Goal: Transaction & Acquisition: Purchase product/service

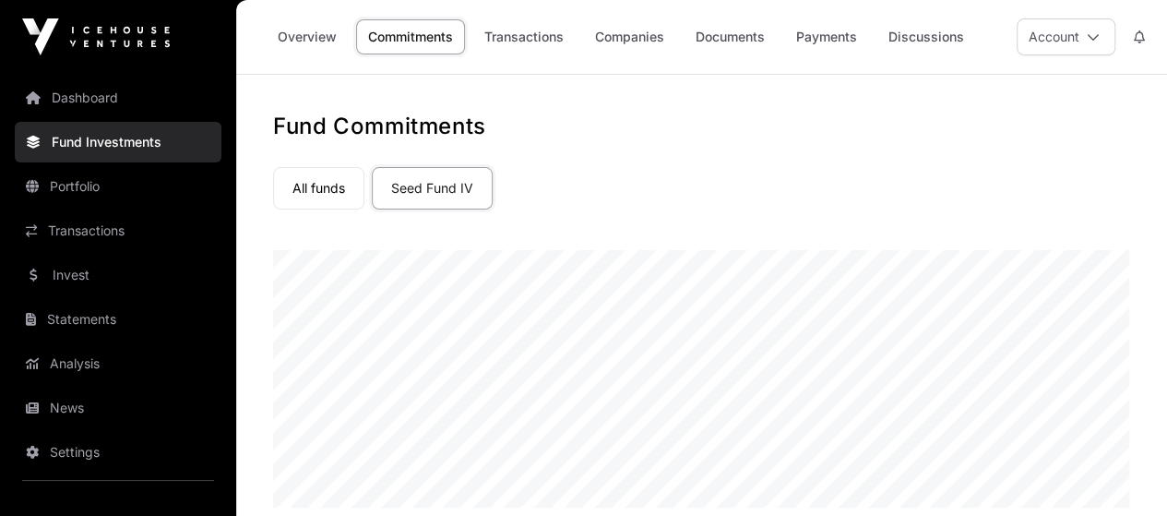
click at [538, 37] on link "Transactions" at bounding box center [523, 36] width 103 height 35
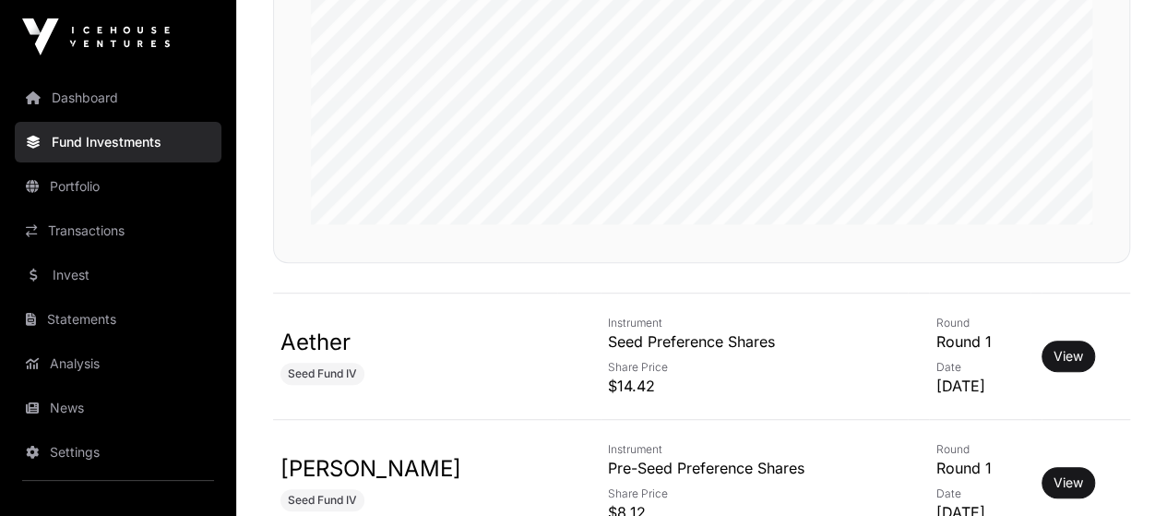
scroll to position [551, 0]
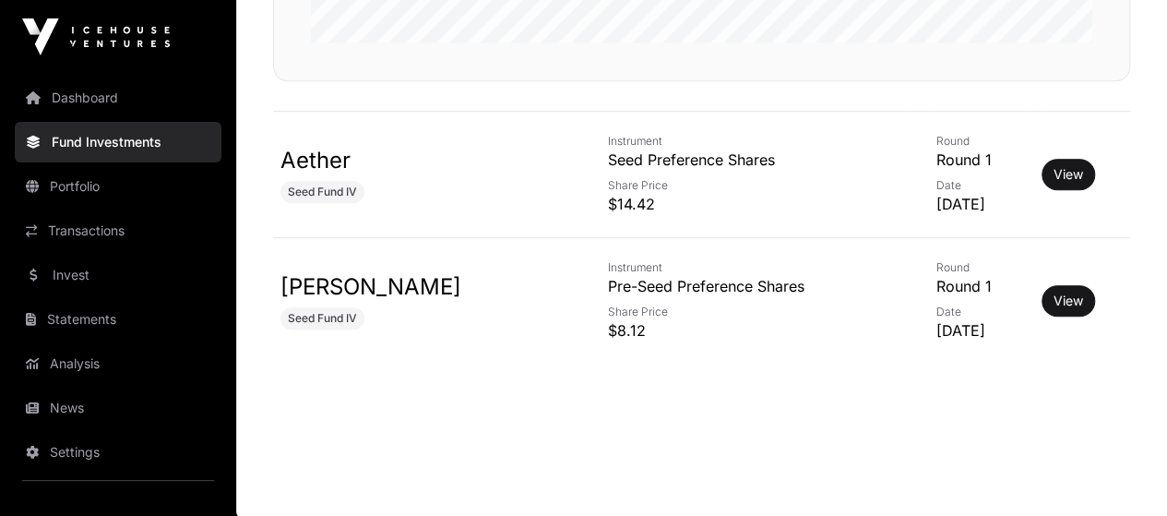
click at [325, 158] on link "Aether" at bounding box center [316, 160] width 70 height 27
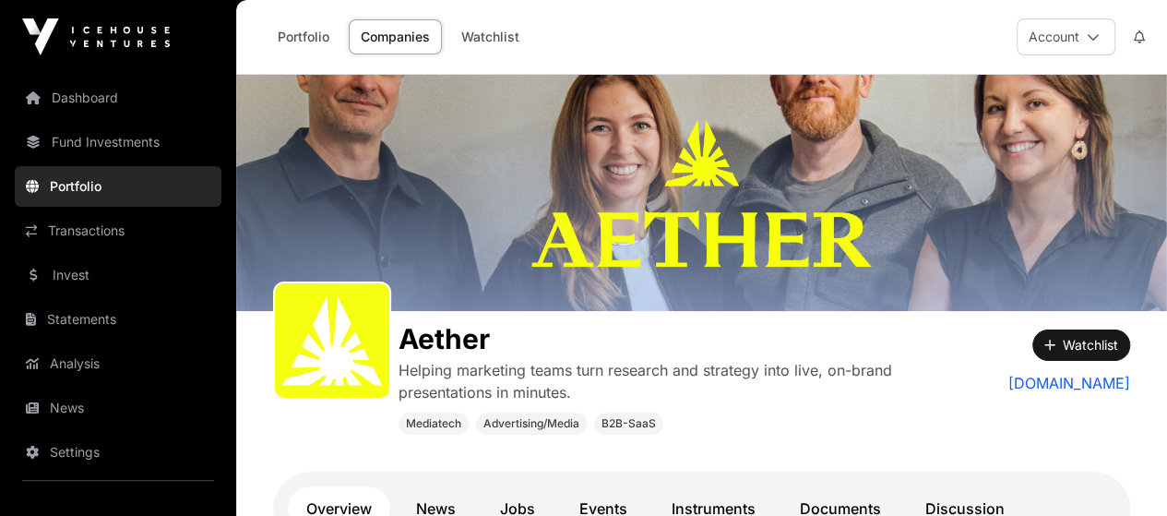
click at [397, 35] on link "Companies" at bounding box center [395, 36] width 93 height 35
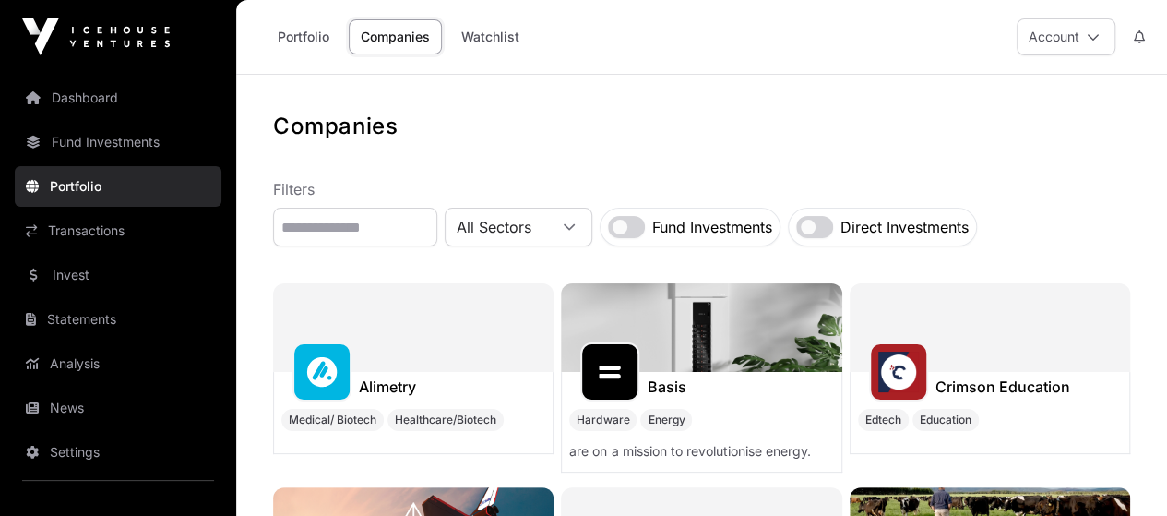
click at [321, 36] on link "Portfolio" at bounding box center [304, 36] width 76 height 35
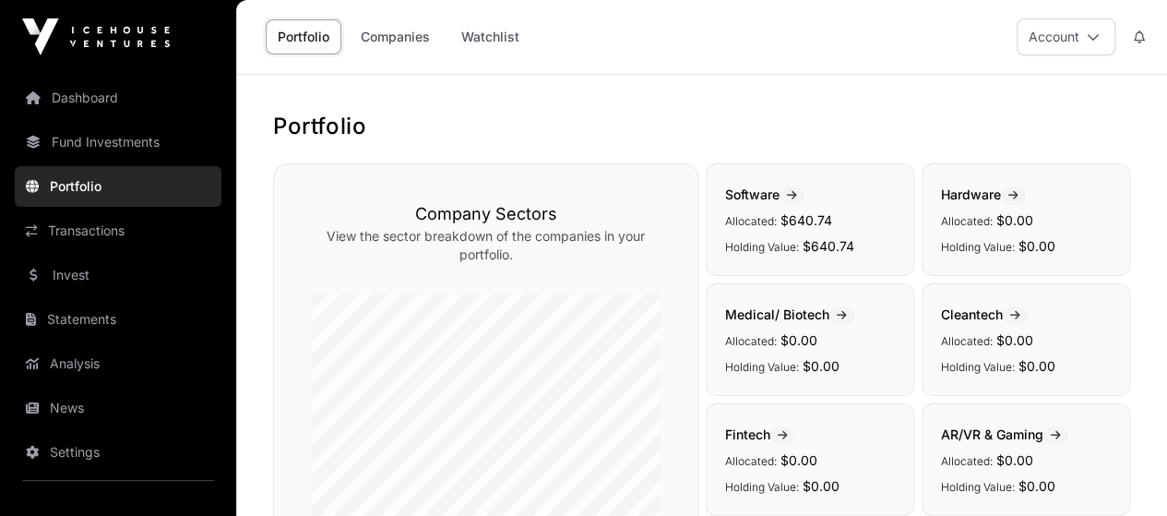
click at [744, 200] on span "Software" at bounding box center [764, 194] width 79 height 16
click at [760, 190] on span "Software" at bounding box center [764, 194] width 79 height 16
click at [797, 195] on icon at bounding box center [792, 195] width 10 height 11
click at [814, 239] on span "$640.74" at bounding box center [829, 246] width 52 height 16
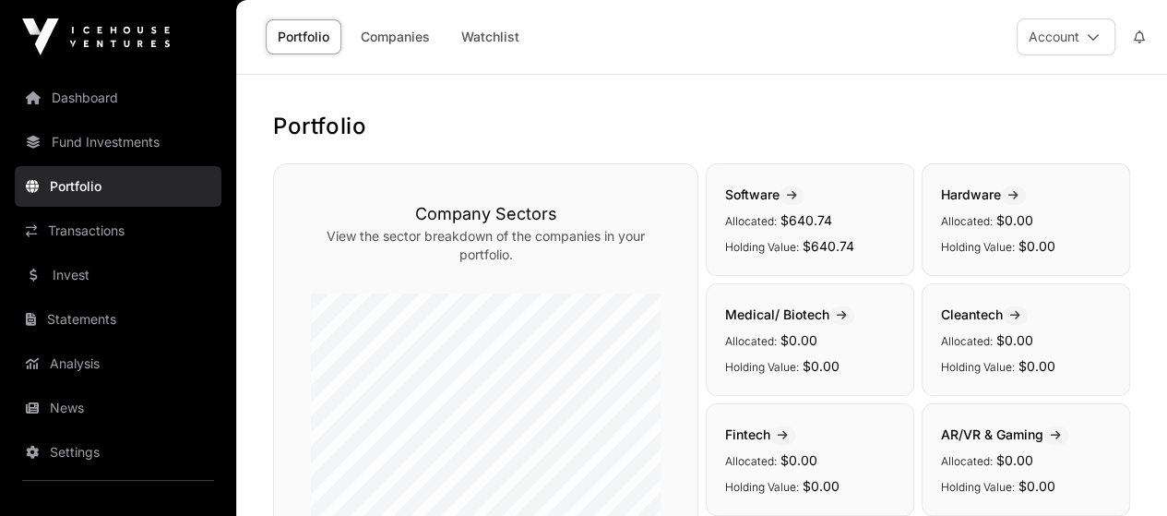
click at [816, 235] on p "Holding Value: $640.74" at bounding box center [810, 245] width 170 height 22
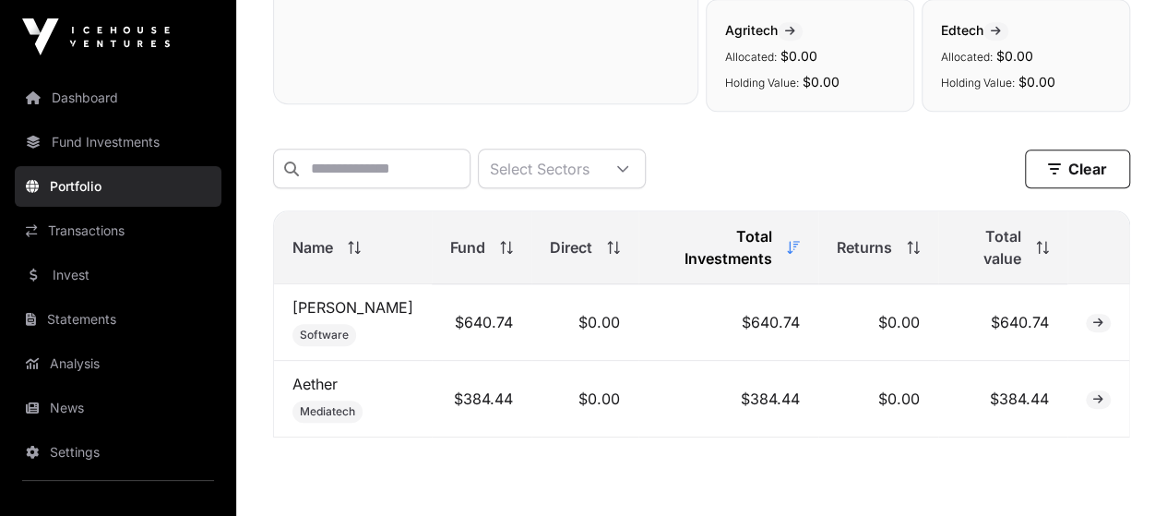
scroll to position [646, 0]
click at [314, 296] on link "[PERSON_NAME]" at bounding box center [353, 305] width 121 height 18
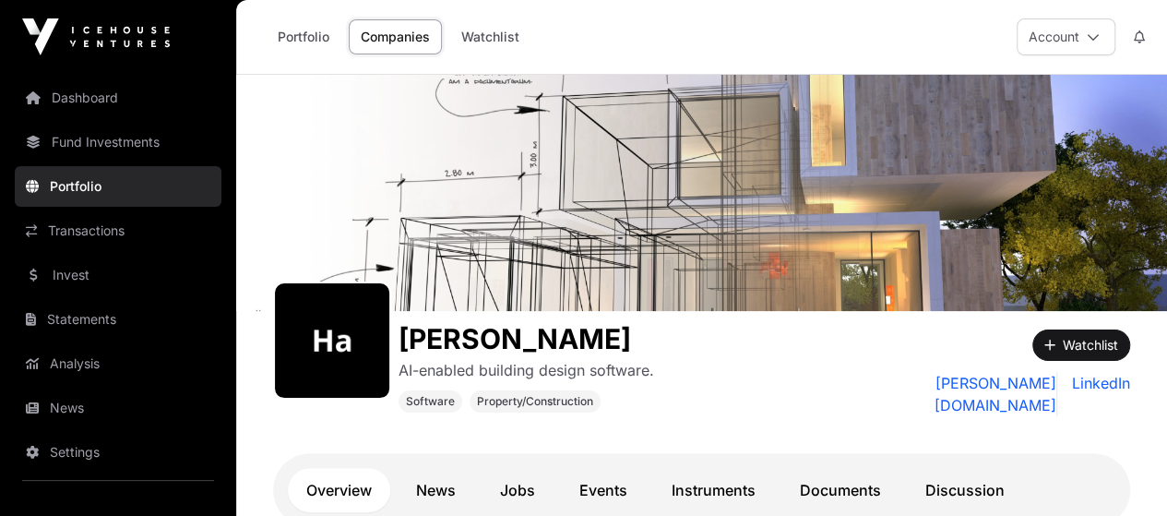
click at [486, 38] on link "Watchlist" at bounding box center [490, 36] width 82 height 35
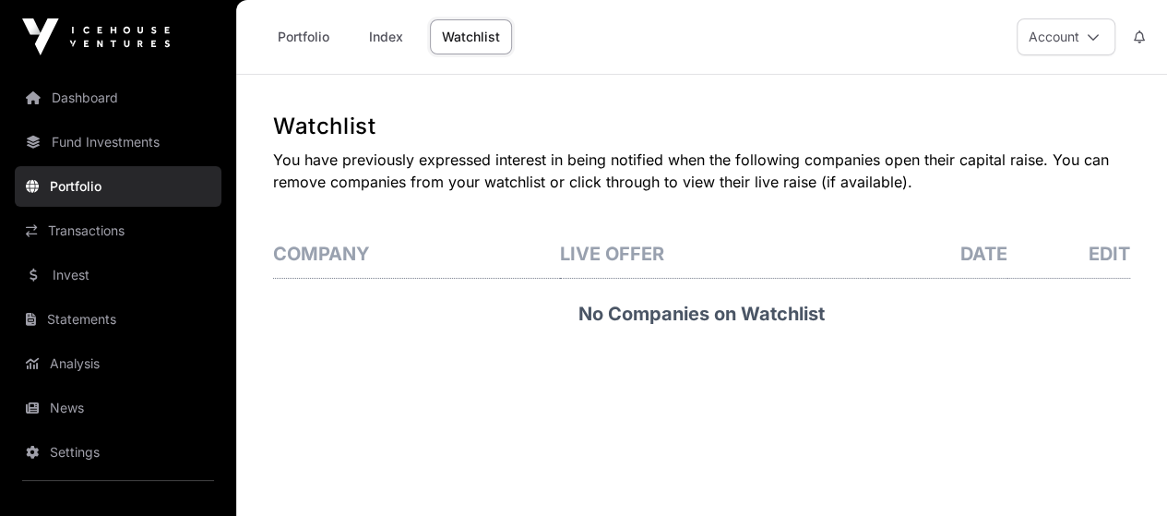
click at [103, 282] on link "Invest" at bounding box center [118, 275] width 207 height 41
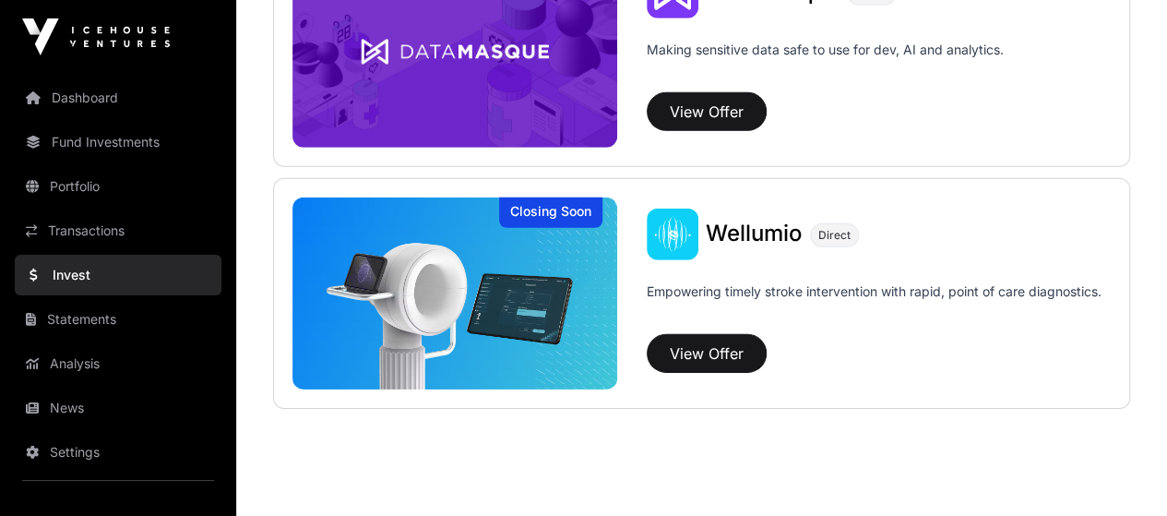
scroll to position [2758, 0]
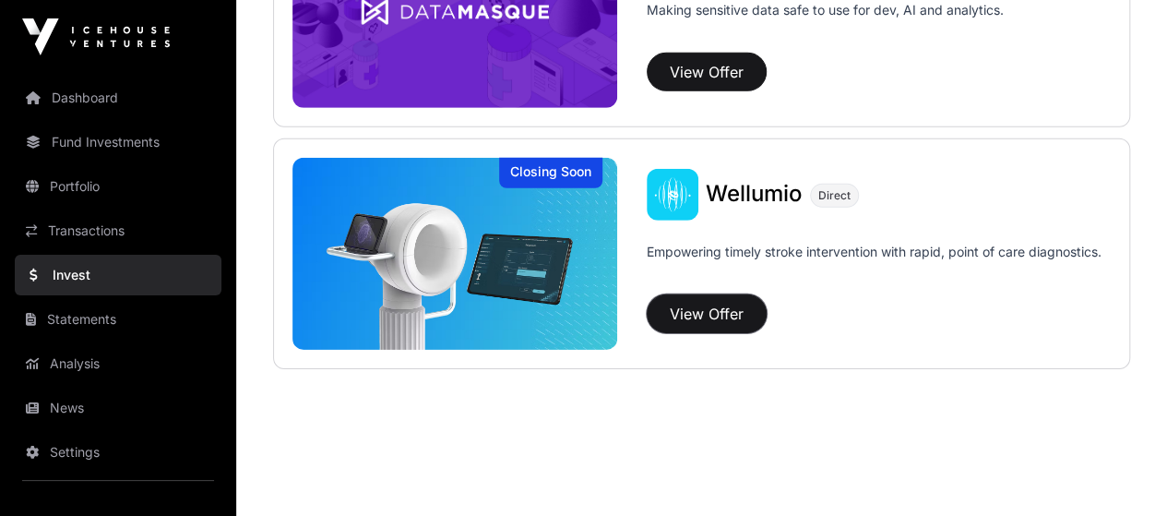
click at [710, 304] on button "View Offer" at bounding box center [707, 313] width 120 height 39
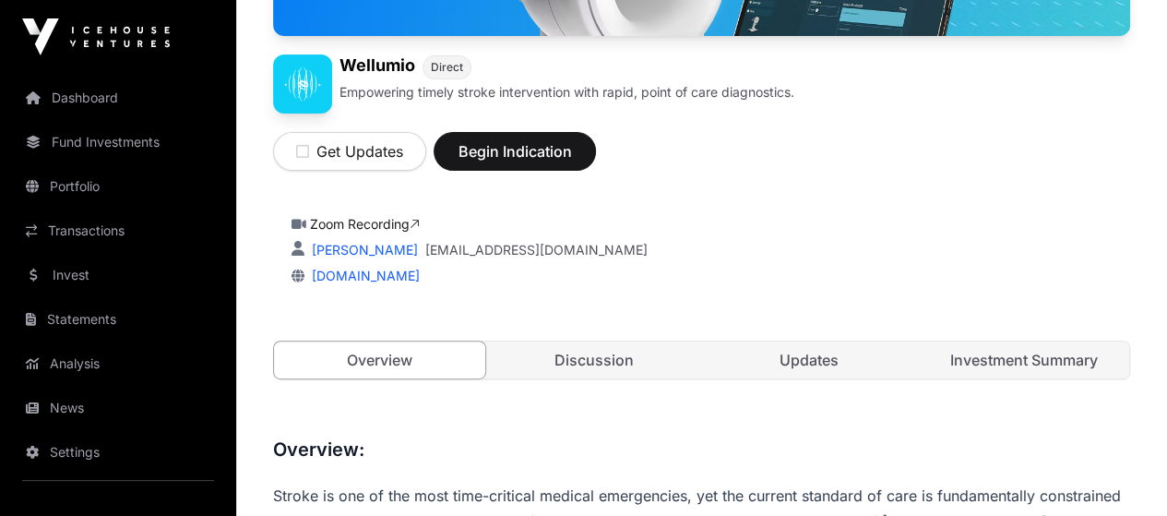
scroll to position [515, 0]
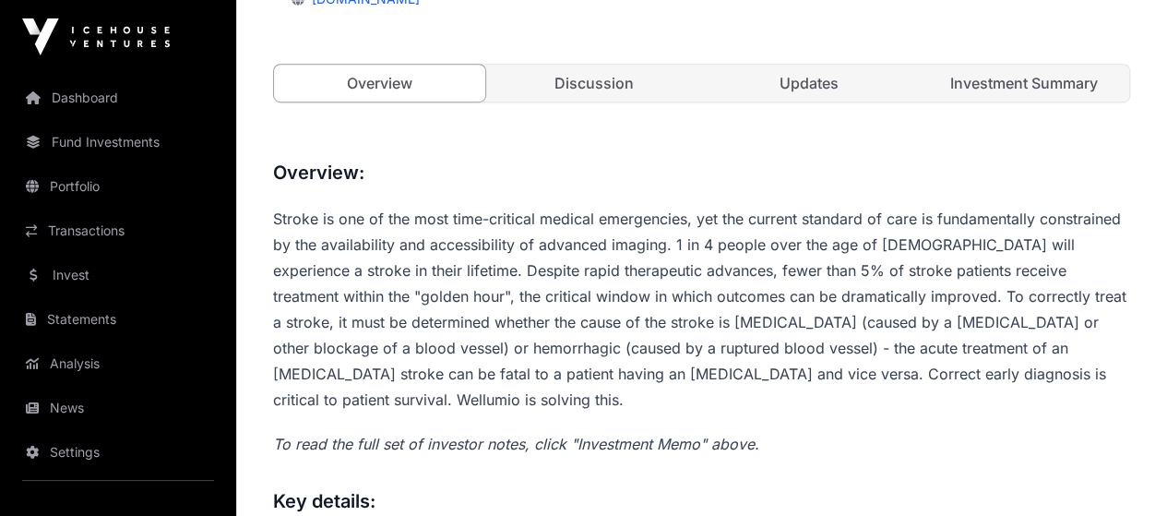
click at [623, 102] on link "Discussion" at bounding box center [594, 83] width 211 height 37
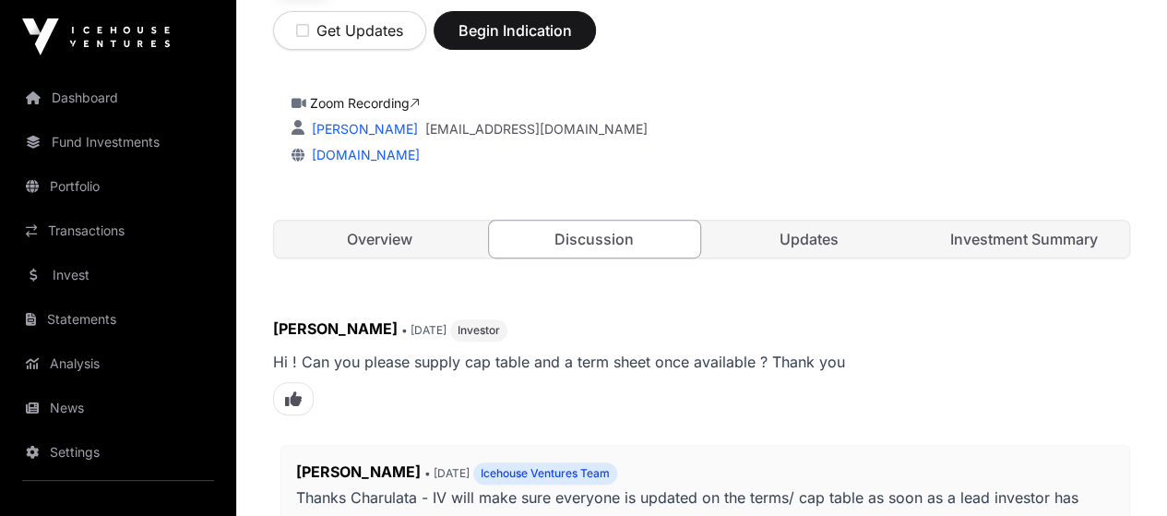
scroll to position [369, 0]
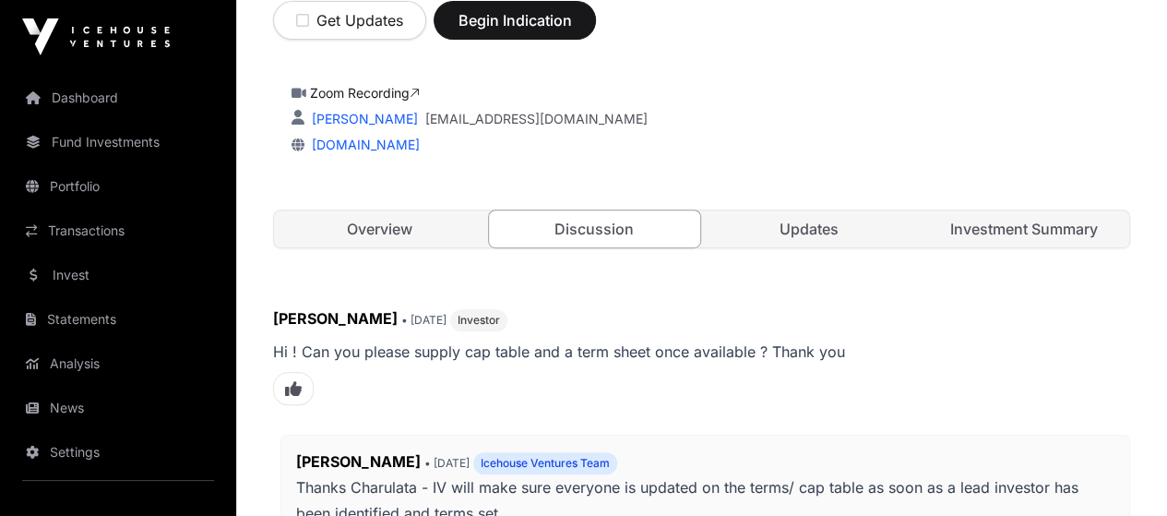
click at [360, 152] on link "[DOMAIN_NAME]" at bounding box center [362, 145] width 115 height 16
click at [849, 247] on link "Updates" at bounding box center [809, 228] width 211 height 37
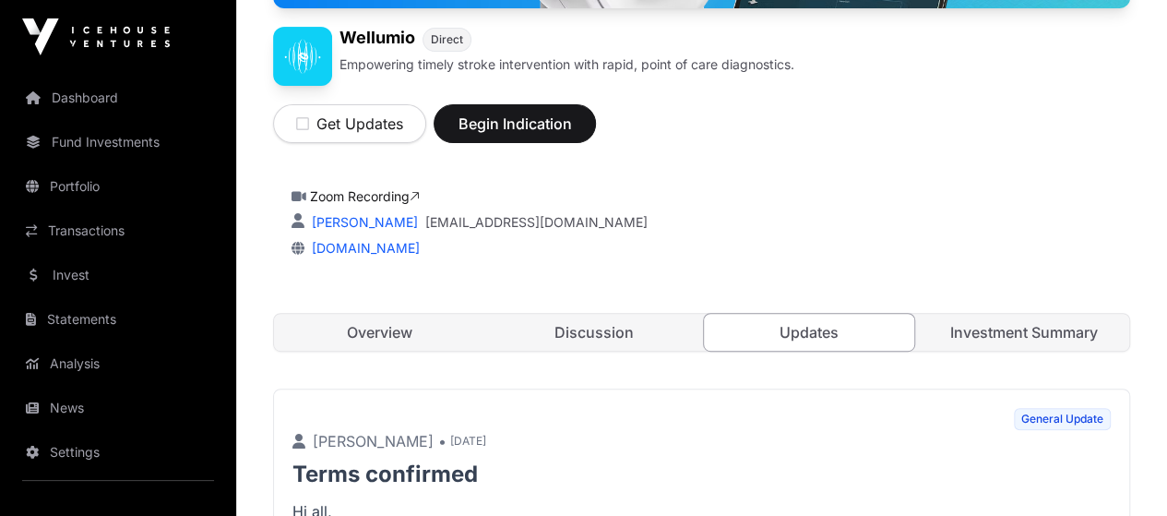
scroll to position [369, 0]
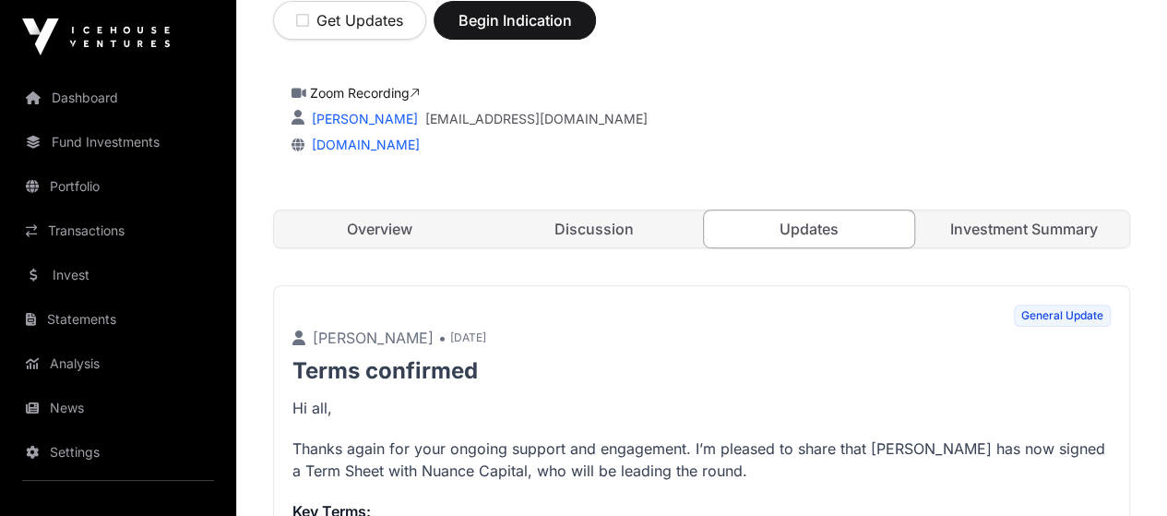
click at [998, 247] on link "Investment Summary" at bounding box center [1023, 228] width 211 height 37
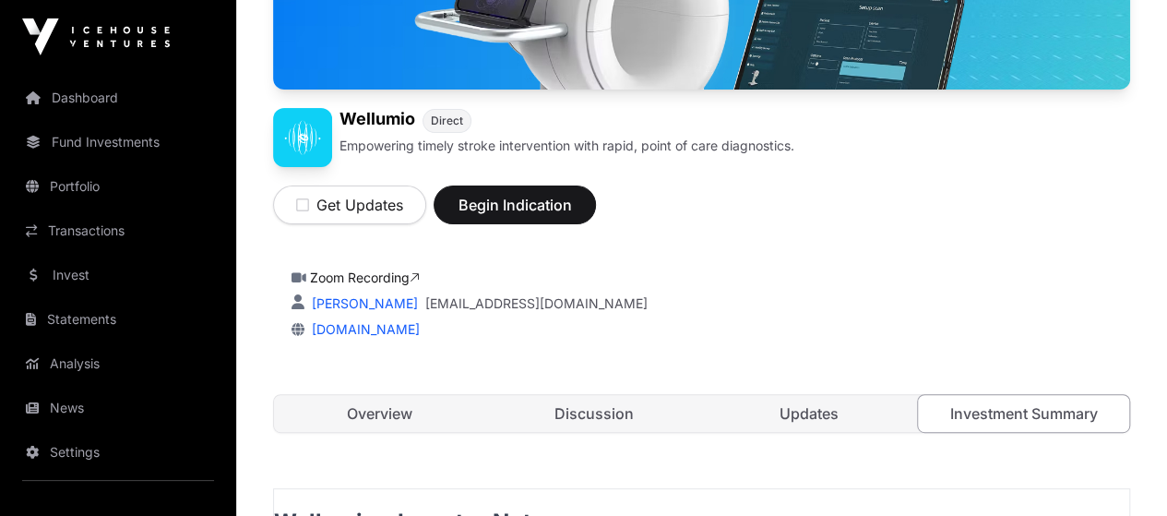
scroll to position [289, 0]
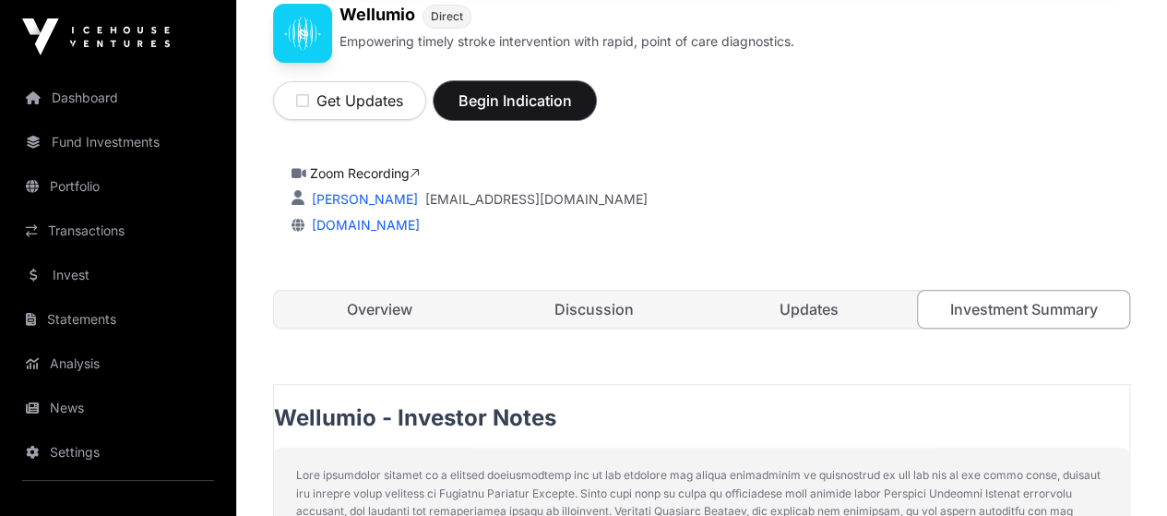
click at [596, 120] on button "Begin Indication" at bounding box center [515, 100] width 162 height 39
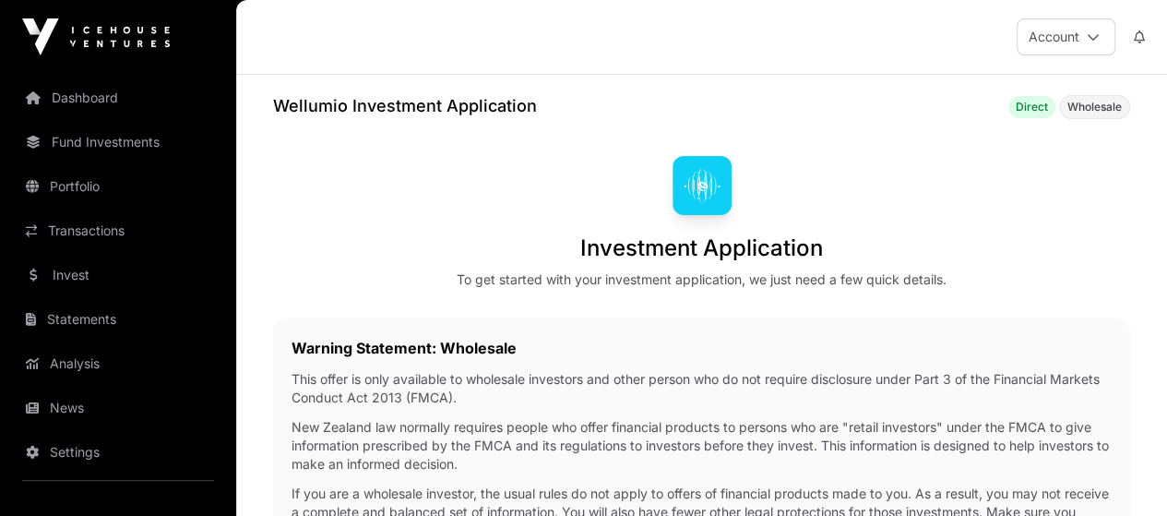
click at [1082, 114] on span "Wholesale" at bounding box center [1094, 107] width 71 height 24
click at [1032, 117] on div "Wellumio Investment Application Direct Wholesale" at bounding box center [701, 106] width 857 height 26
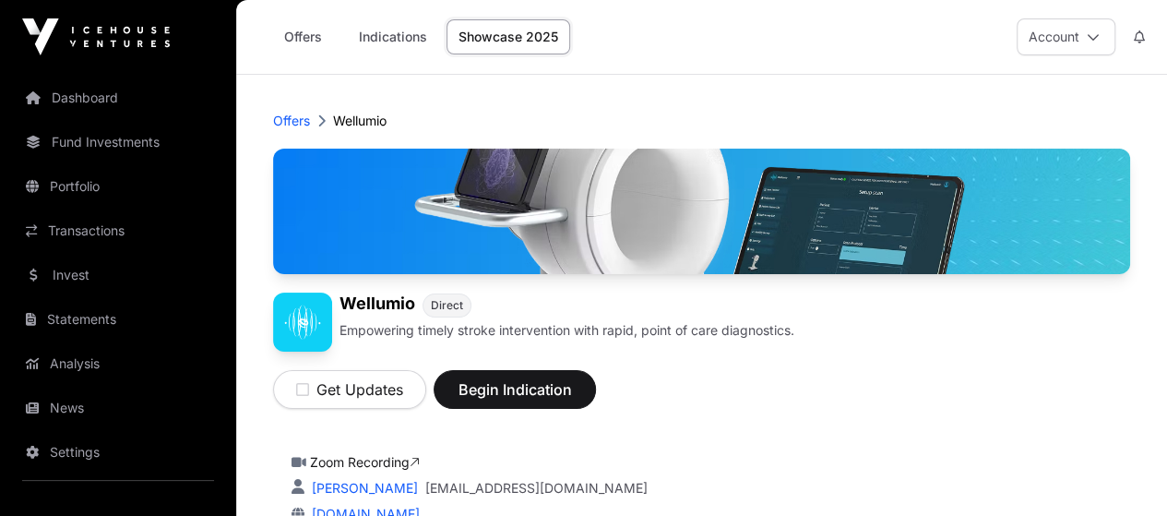
click at [487, 36] on link "Showcase 2025" at bounding box center [509, 36] width 124 height 35
click at [291, 120] on p "Offers" at bounding box center [291, 121] width 37 height 18
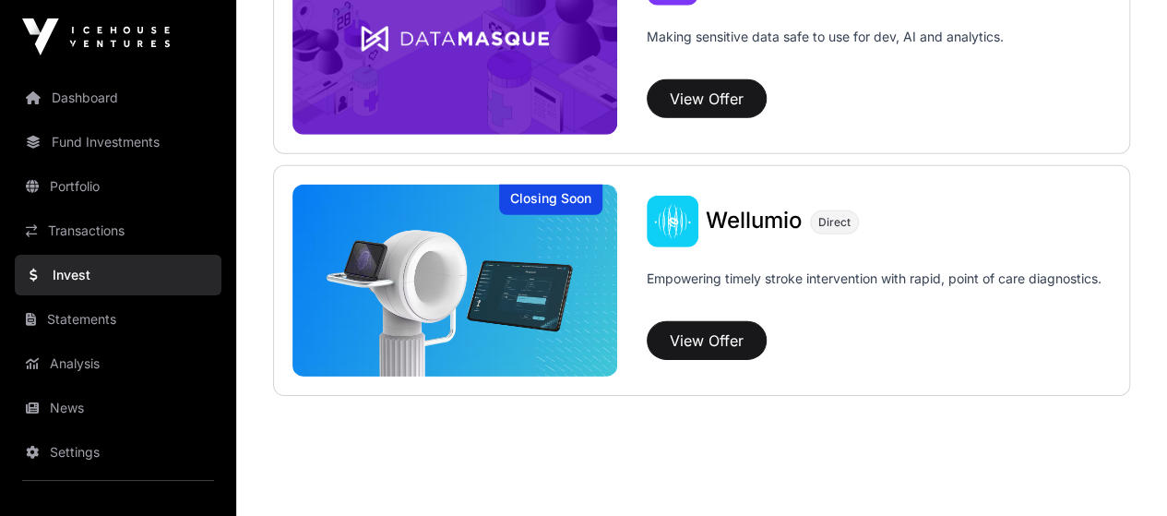
scroll to position [2758, 0]
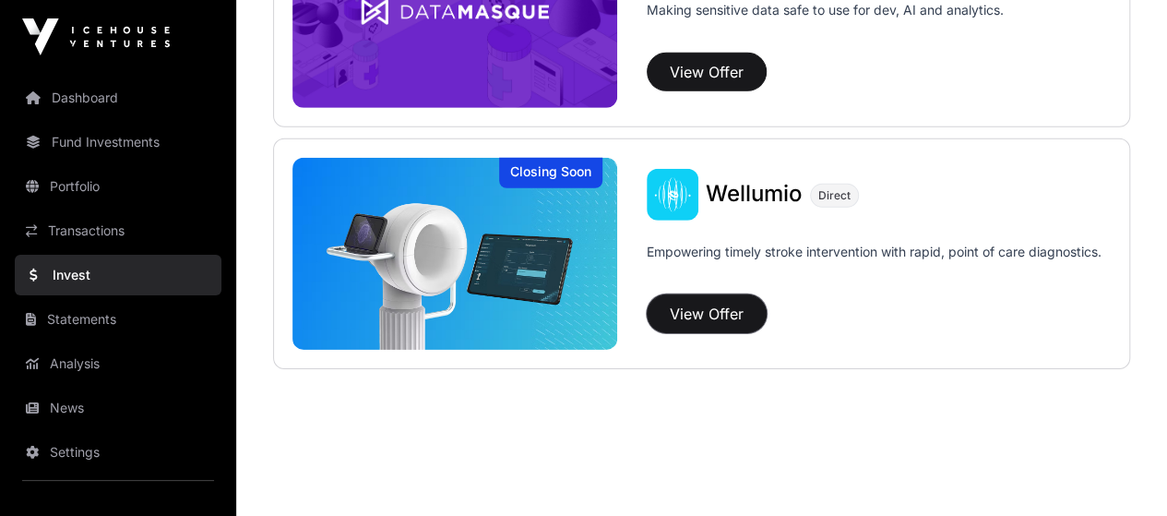
click at [685, 307] on button "View Offer" at bounding box center [707, 313] width 120 height 39
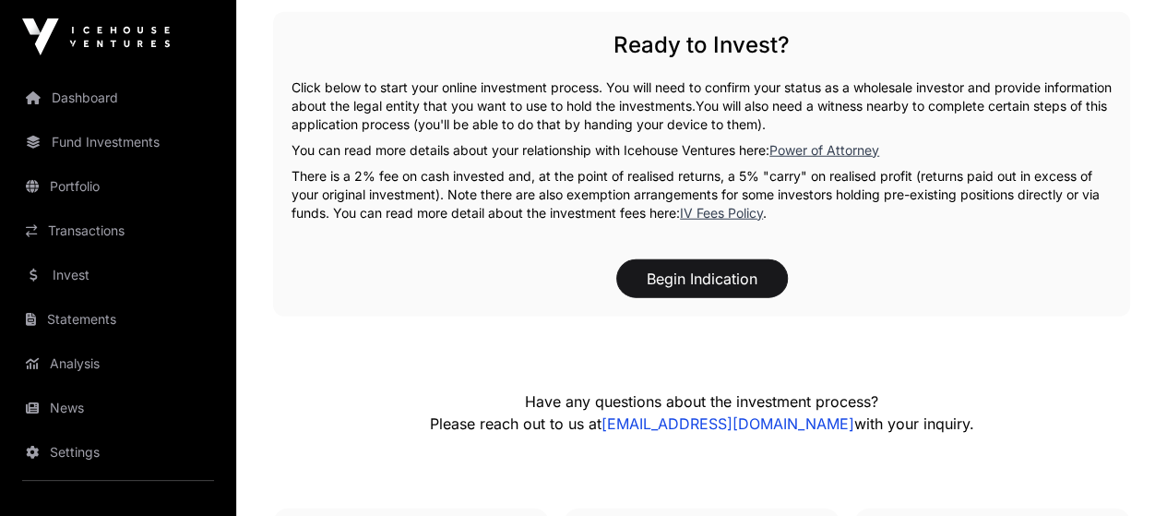
scroll to position [2399, 0]
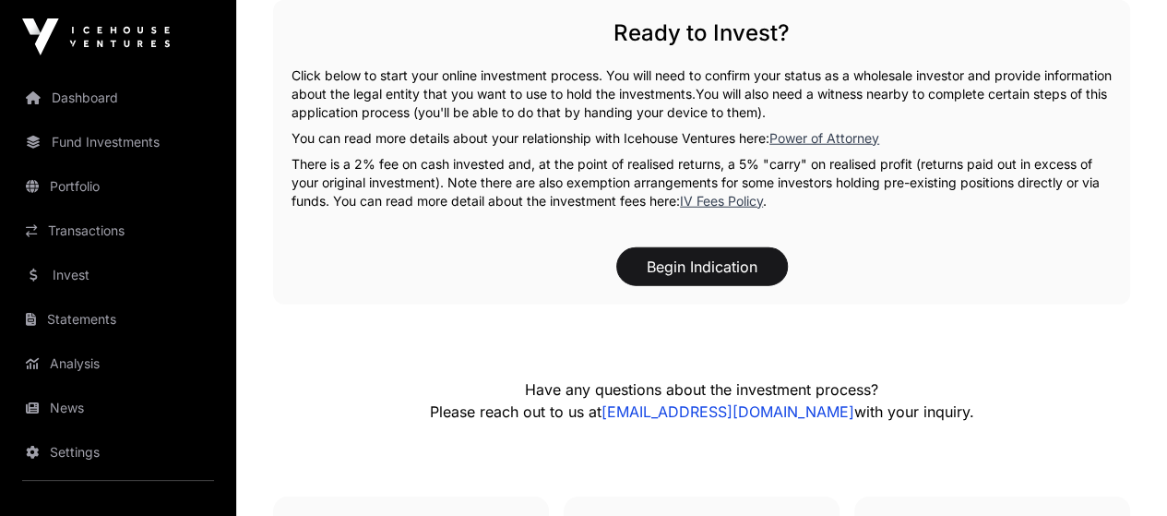
click at [738, 210] on p "There is a 2% fee on cash invested and, at the point of realised returns, a 5% …" at bounding box center [702, 182] width 820 height 55
click at [729, 209] on link "IV Fees Policy" at bounding box center [721, 201] width 83 height 16
